Goal: Information Seeking & Learning: Learn about a topic

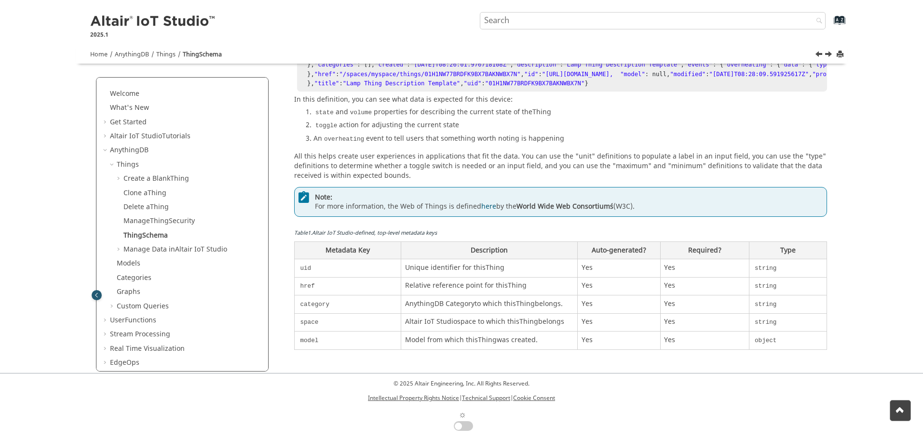
scroll to position [445, 0]
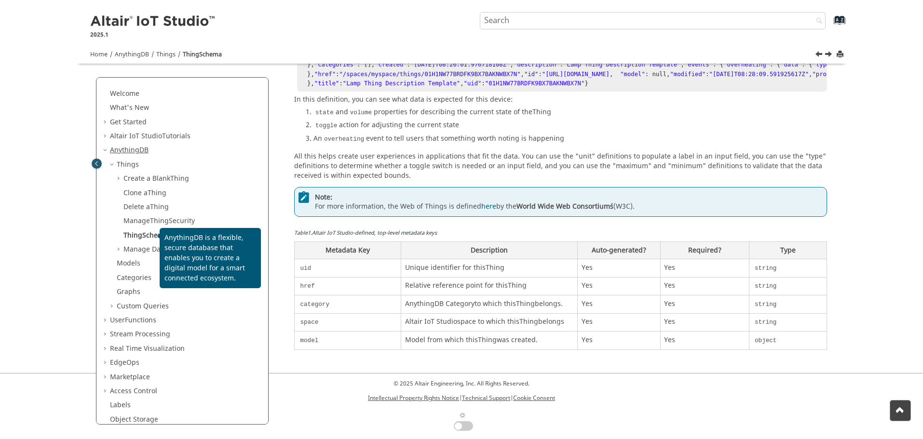
click at [125, 151] on link "AnythingDB" at bounding box center [129, 150] width 39 height 10
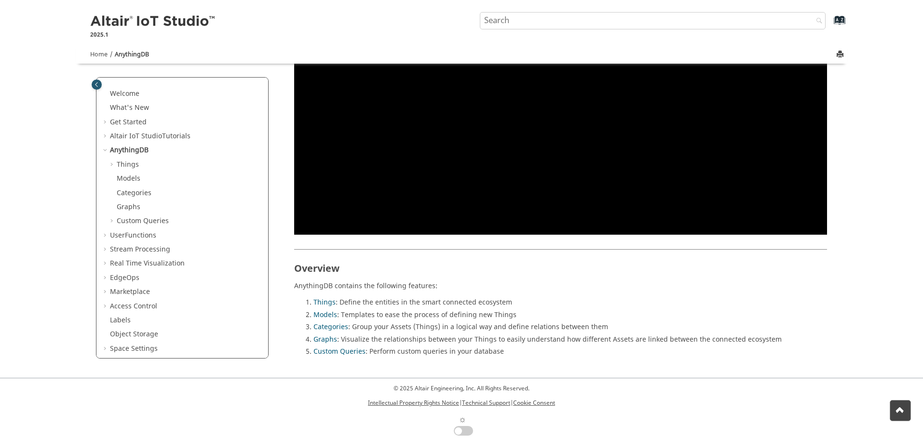
scroll to position [486, 0]
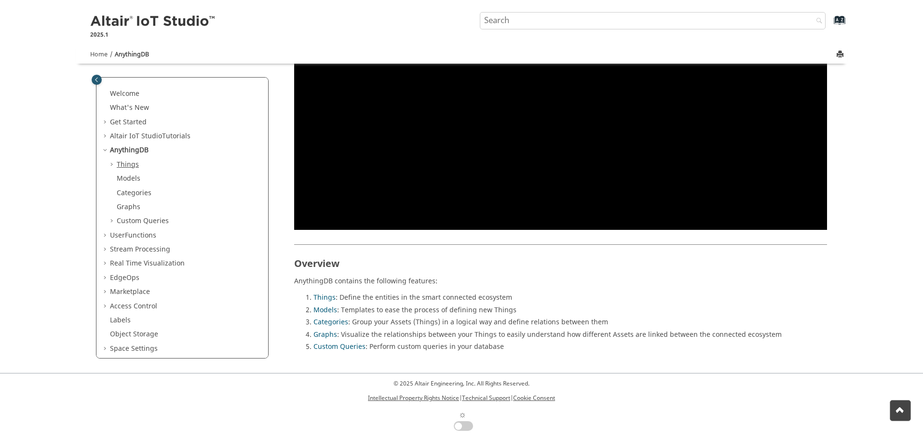
click at [127, 163] on link "Things" at bounding box center [128, 165] width 22 height 10
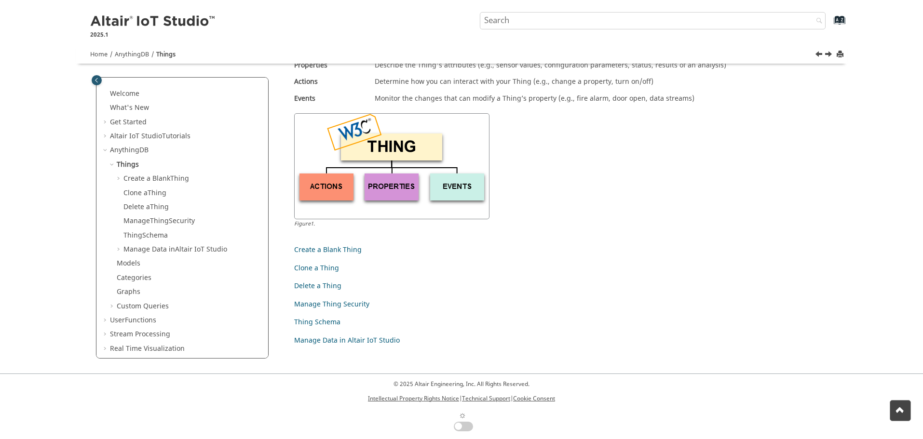
scroll to position [102, 0]
